Goal: Information Seeking & Learning: Learn about a topic

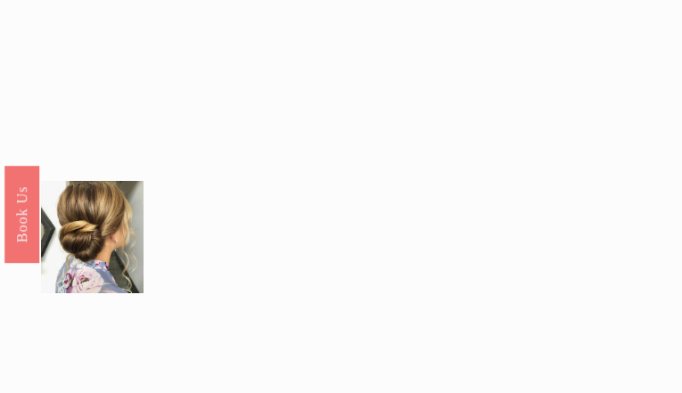
scroll to position [4066, 0]
